Goal: Obtain resource: Obtain resource

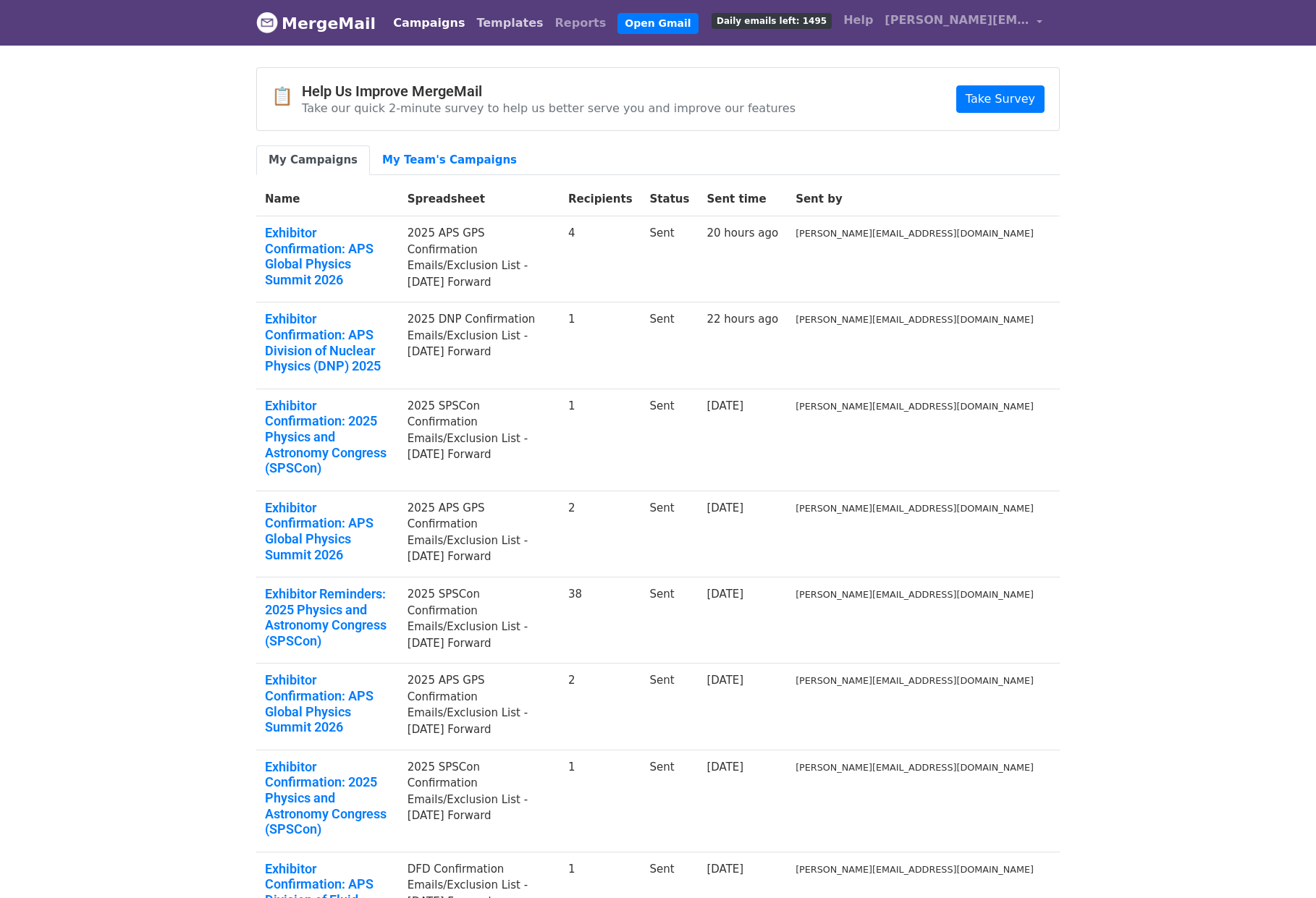
click at [475, 25] on link "Templates" at bounding box center [509, 23] width 78 height 29
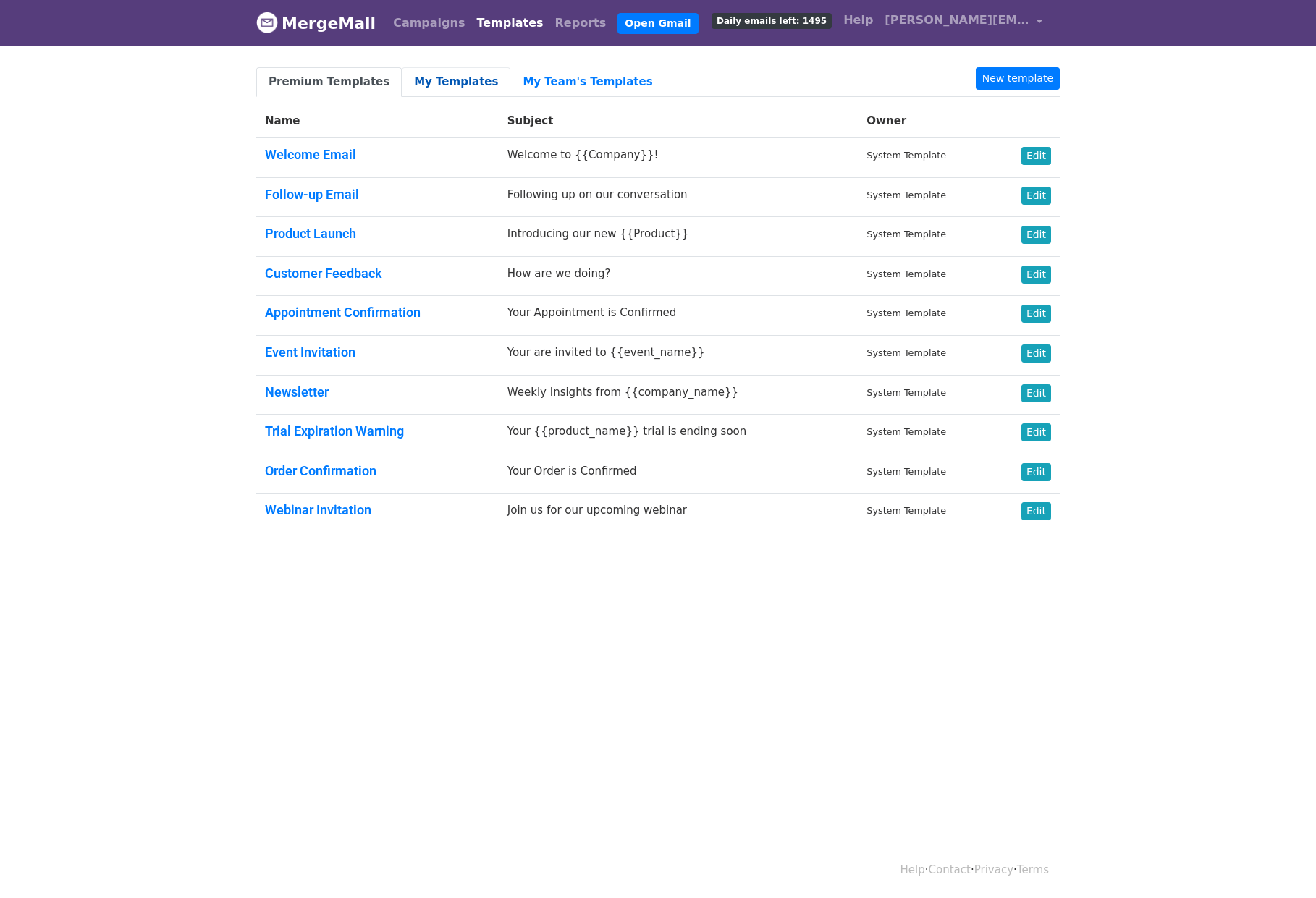
click at [417, 74] on link "My Templates" at bounding box center [455, 82] width 109 height 30
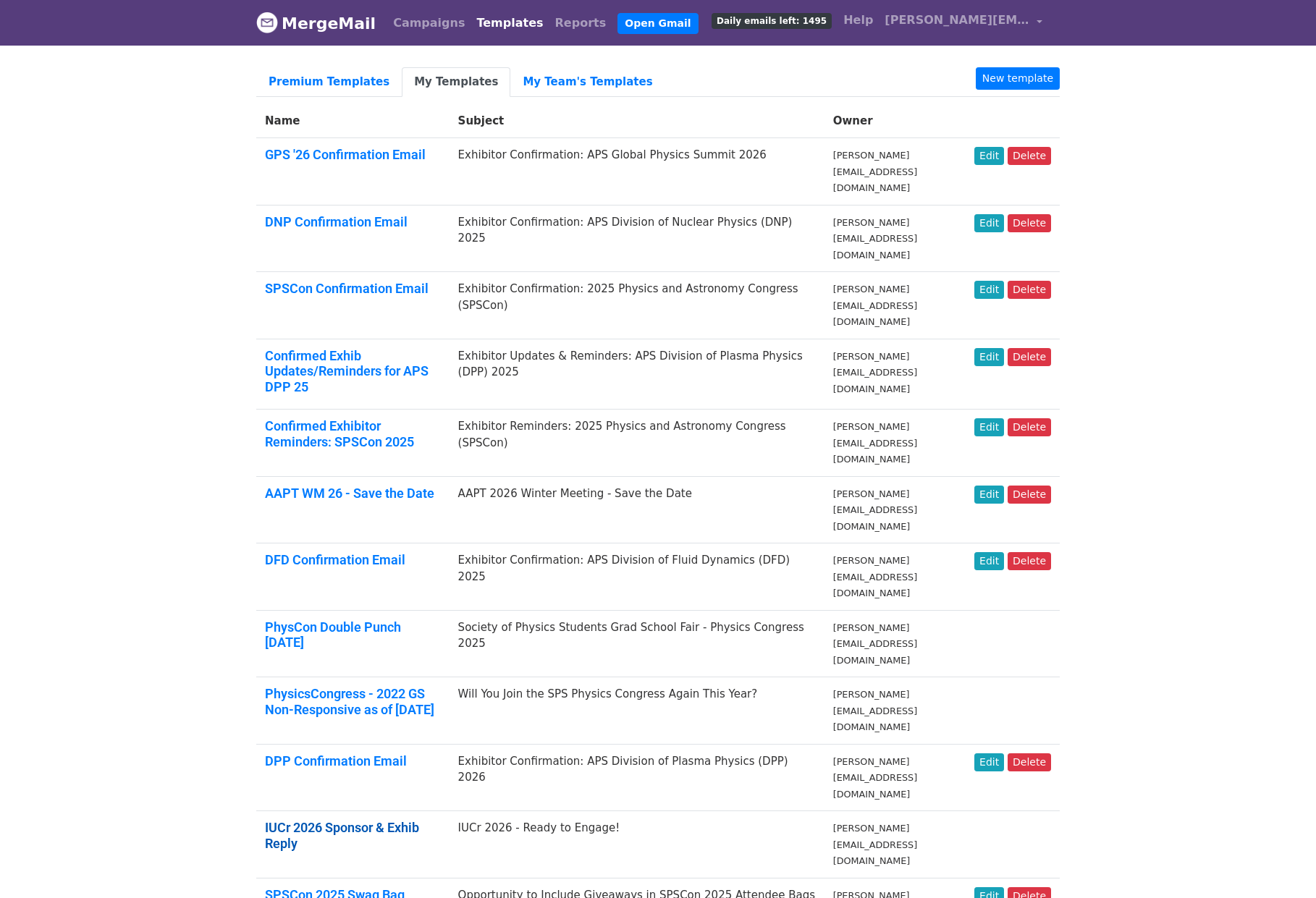
click at [392, 820] on link "IUCr 2026 Sponsor & Exhib Reply" at bounding box center [343, 835] width 154 height 31
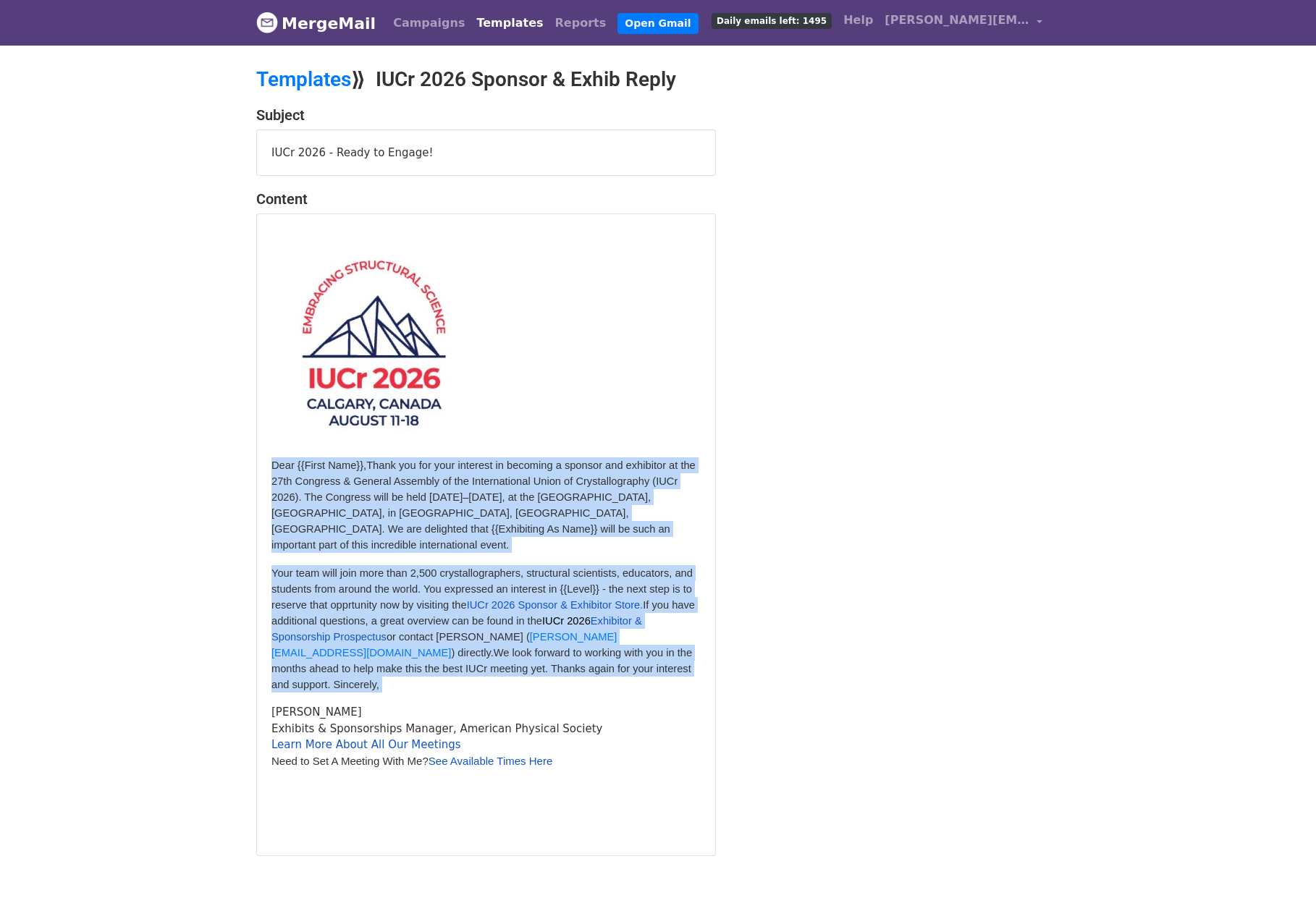
drag, startPoint x: 272, startPoint y: 464, endPoint x: 540, endPoint y: 666, distance: 335.6
click at [540, 666] on div "Dear {{First Name}}, Thank you for your interest in becoming a sponsor and exhi…" at bounding box center [485, 540] width 429 height 601
copy div "Dear {{First Name}}, Thank you for your interest in becoming a sponsor and exhi…"
click at [514, 605] on span "If you have additional questions, a great overview can be found in the" at bounding box center [482, 612] width 424 height 28
drag, startPoint x: 473, startPoint y: 655, endPoint x: 268, endPoint y: 461, distance: 282.2
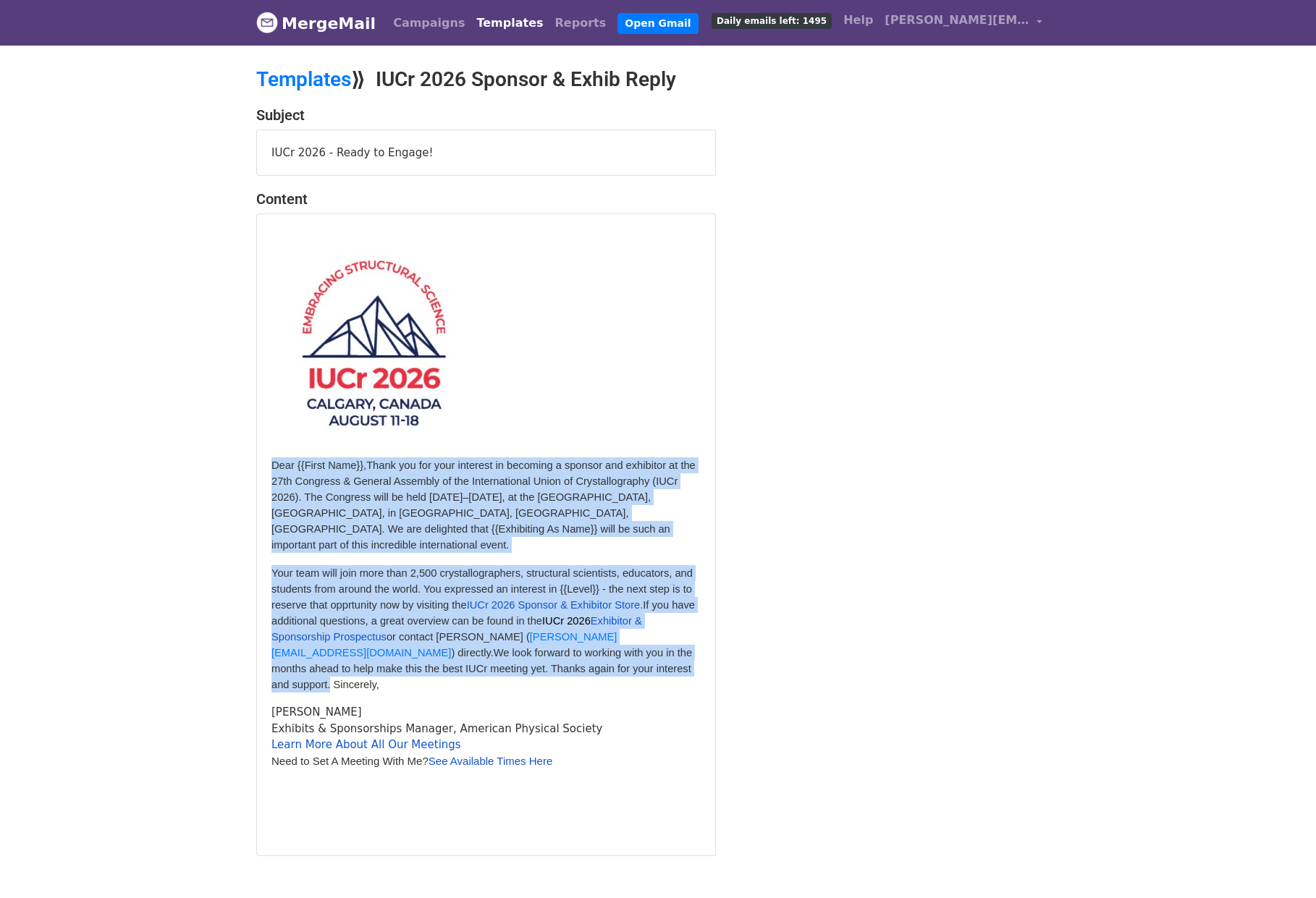
click at [268, 461] on div "Dear {{First Name}}, Thank you for your interest in becoming a sponsor and exhi…" at bounding box center [485, 534] width 458 height 641
copy div "Dear {{First Name}}, Thank you for your interest in becoming a sponsor and exhi…"
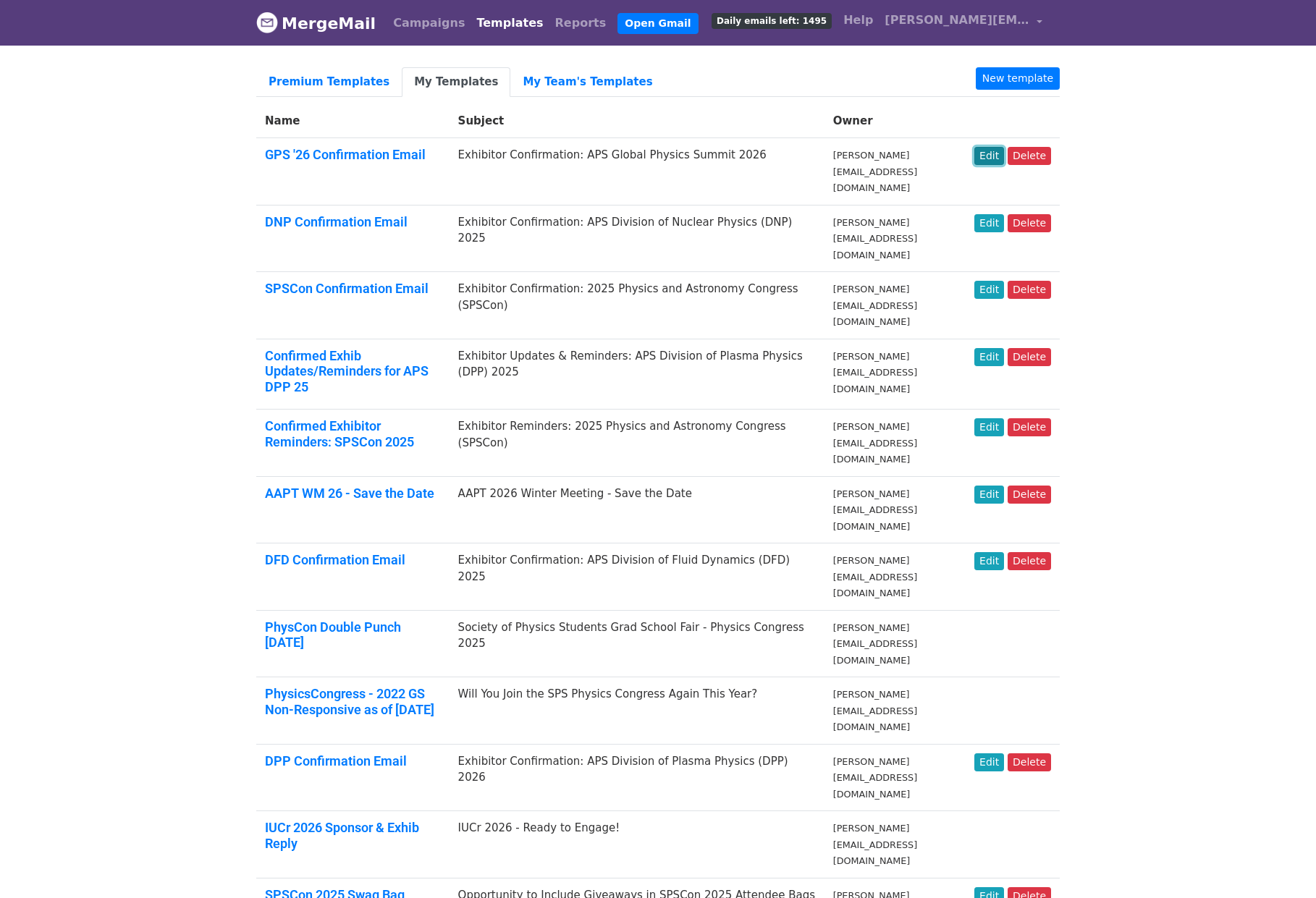
click at [993, 155] on link "Edit" at bounding box center [989, 155] width 30 height 18
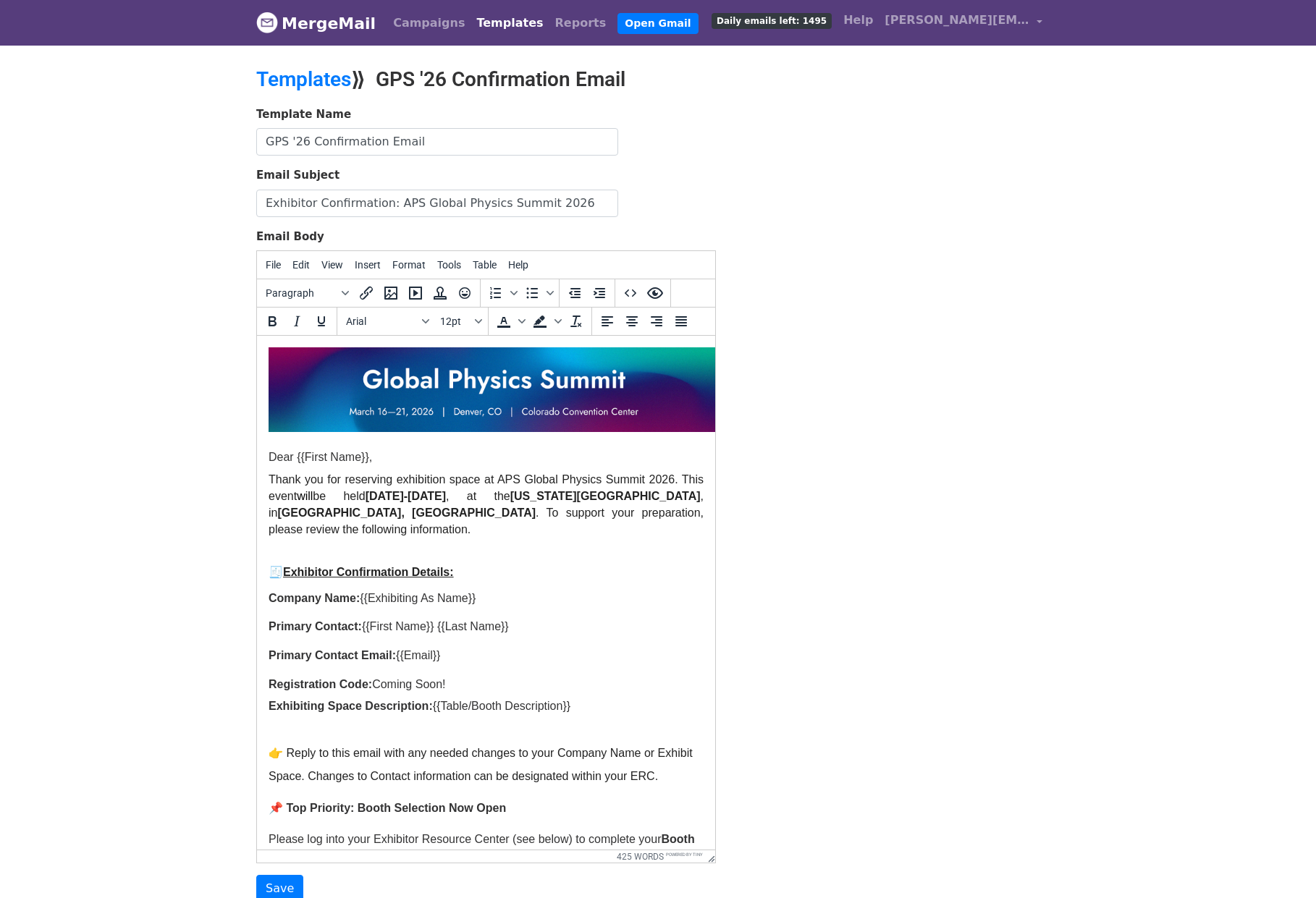
drag, startPoint x: 709, startPoint y: 570, endPoint x: 778, endPoint y: 862, distance: 300.0
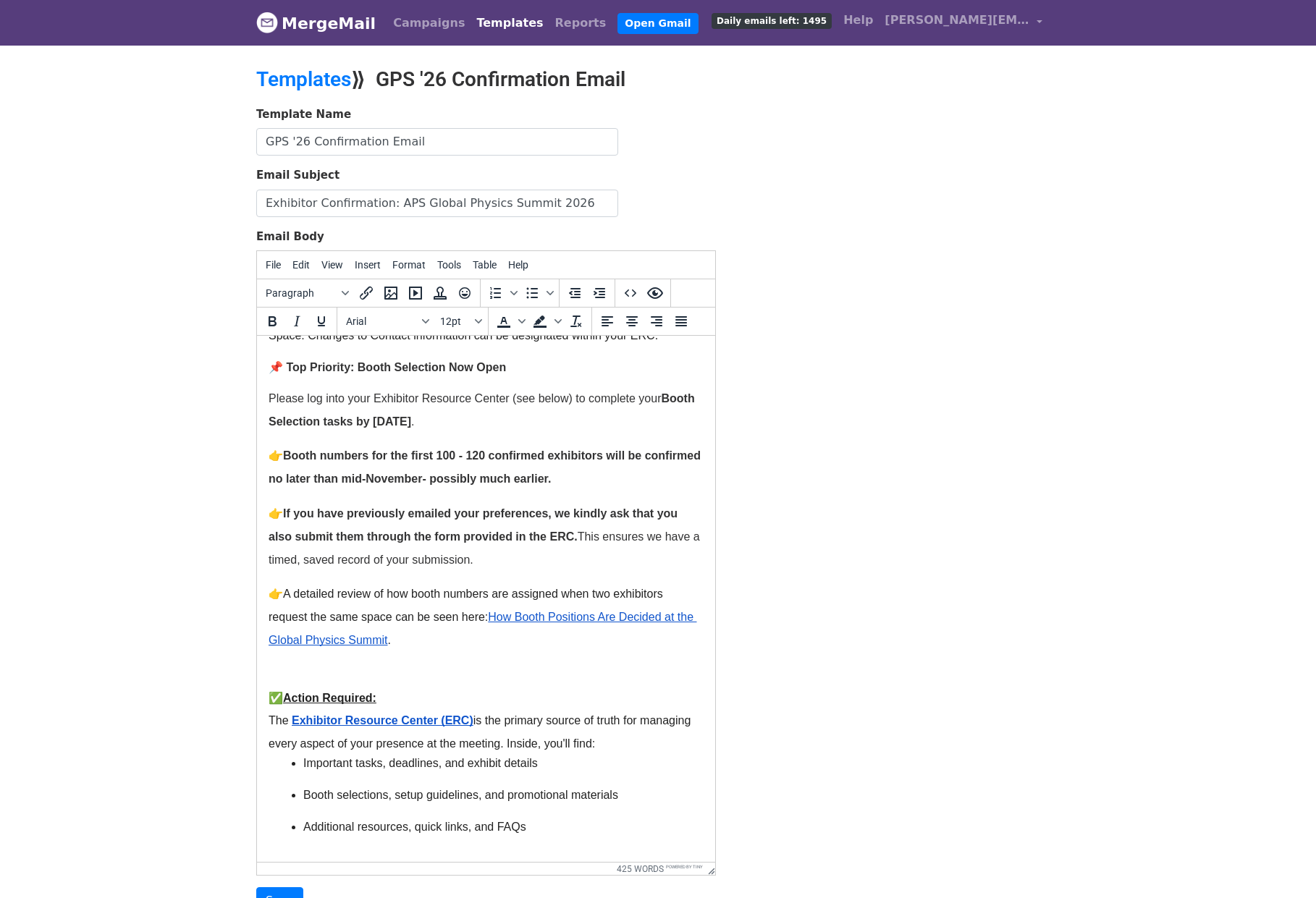
scroll to position [430, 0]
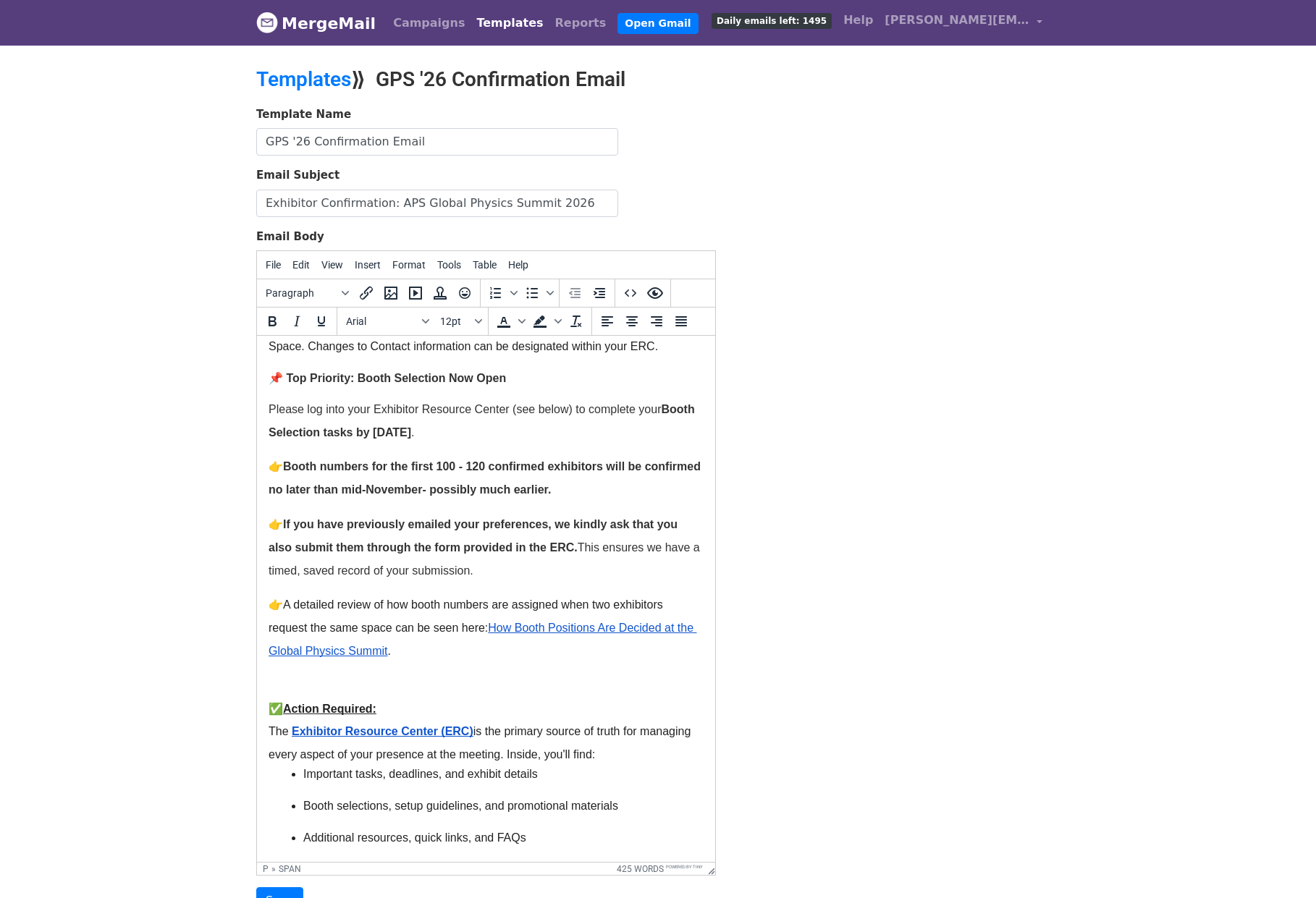
drag, startPoint x: 269, startPoint y: 468, endPoint x: 650, endPoint y: 502, distance: 382.5
click at [650, 502] on body "Dear {{First Name}}, Thank you for reserving exhibition space at APS Global Phy…" at bounding box center [485, 704] width 435 height 1575
copy p "👉 Booth numbers for the first 100 - 120 confirmed exhibitors will be confirmed …"
